Goal: Transaction & Acquisition: Book appointment/travel/reservation

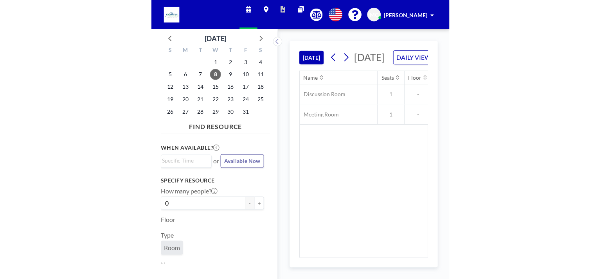
scroll to position [0, 657]
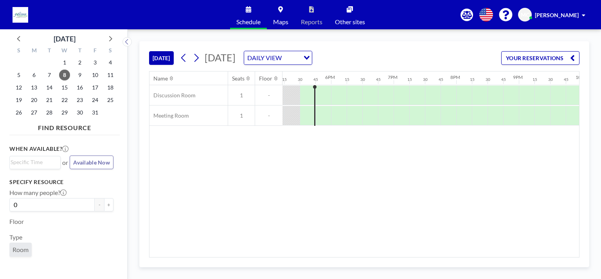
scroll to position [0, 1079]
click at [200, 56] on icon at bounding box center [195, 58] width 7 height 12
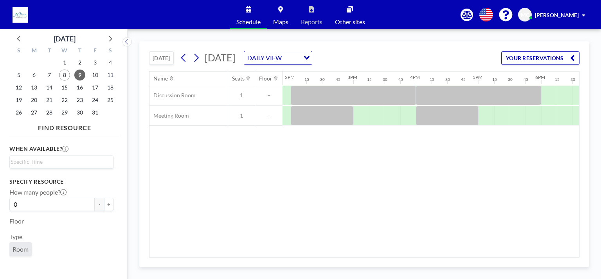
scroll to position [0, 873]
click at [197, 56] on icon at bounding box center [195, 58] width 7 height 12
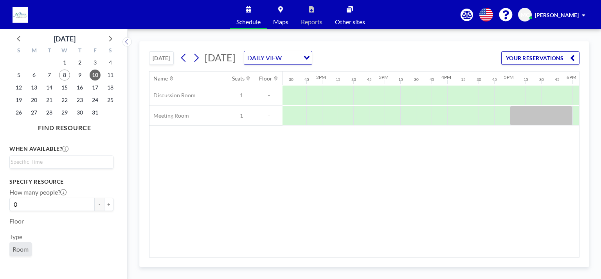
scroll to position [0, 840]
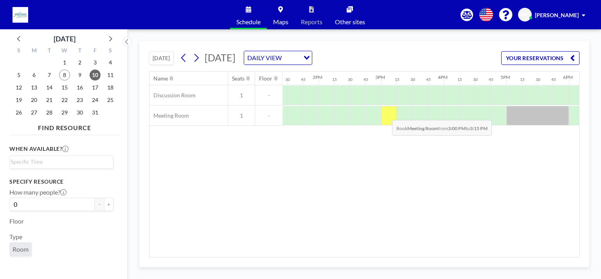
click at [386, 114] on div at bounding box center [389, 116] width 16 height 20
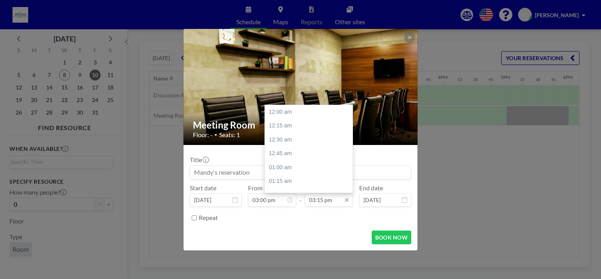
scroll to position [849, 0]
click at [328, 199] on input "03:15 pm" at bounding box center [329, 200] width 48 height 13
click at [297, 156] on div "04:00 pm" at bounding box center [310, 154] width 91 height 14
type input "04:00 pm"
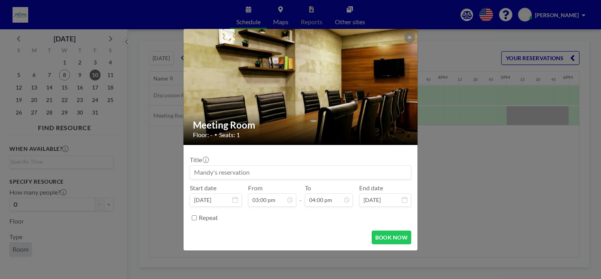
scroll to position [891, 0]
click at [390, 236] on button "BOOK NOW" at bounding box center [390, 238] width 39 height 14
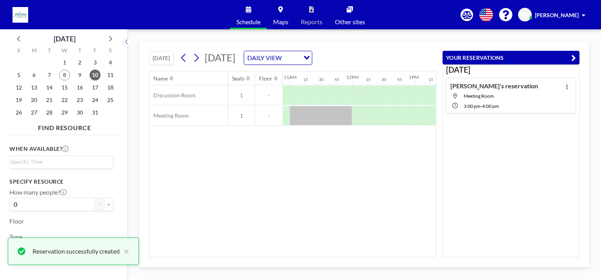
scroll to position [0, 591]
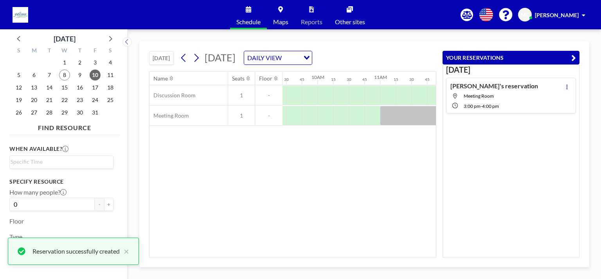
click at [323, 217] on div "Name Seats Floor 12AM 15 30 45 1AM 15 30 45 2AM 15 30 45 3AM 15 30 45 4AM 15 30…" at bounding box center [292, 165] width 286 height 186
click at [187, 58] on icon at bounding box center [183, 58] width 7 height 12
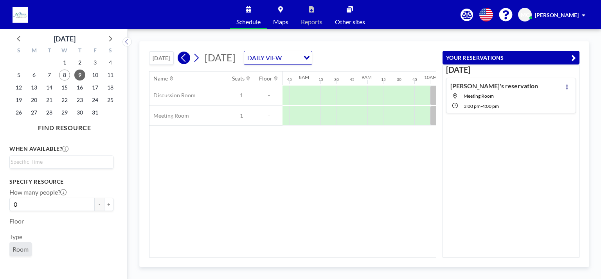
scroll to position [0, 485]
click at [260, 150] on div "Name Seats Floor 12AM 15 30 45 1AM 15 30 45 2AM 15 30 45 3AM 15 30 45 4AM 15 30…" at bounding box center [292, 165] width 286 height 186
click at [349, 194] on div "Name Seats Floor 12AM 15 30 45 1AM 15 30 45 2AM 15 30 45 3AM 15 30 45 4AM 15 30…" at bounding box center [292, 165] width 286 height 186
